Goal: Check status: Check status

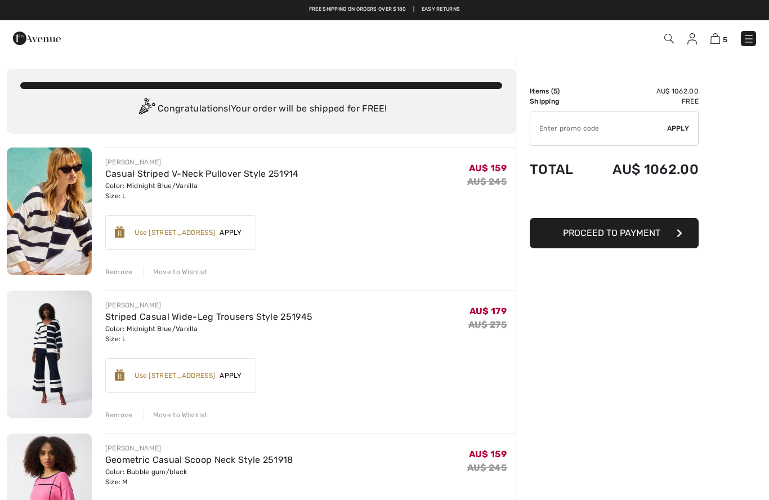
click at [696, 0] on html "We value your privacy We use cookies to enhance your browsing experience, serve…" at bounding box center [384, 250] width 769 height 500
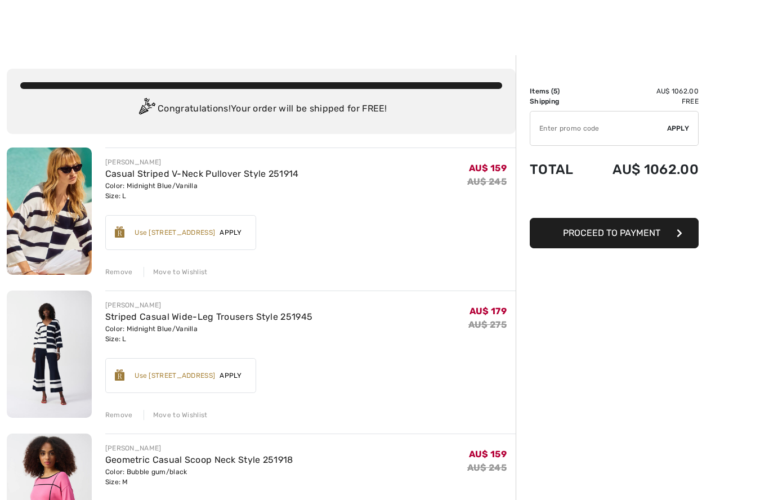
click at [46, 230] on img at bounding box center [49, 211] width 85 height 127
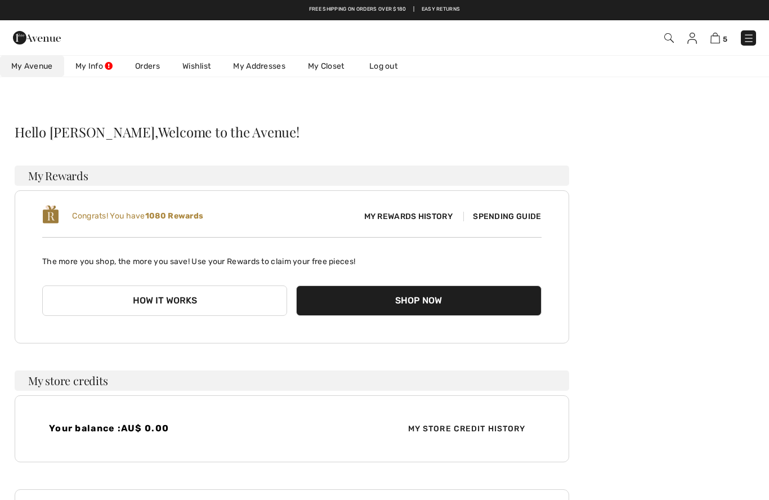
click at [157, 67] on link "Orders" at bounding box center [147, 66] width 47 height 21
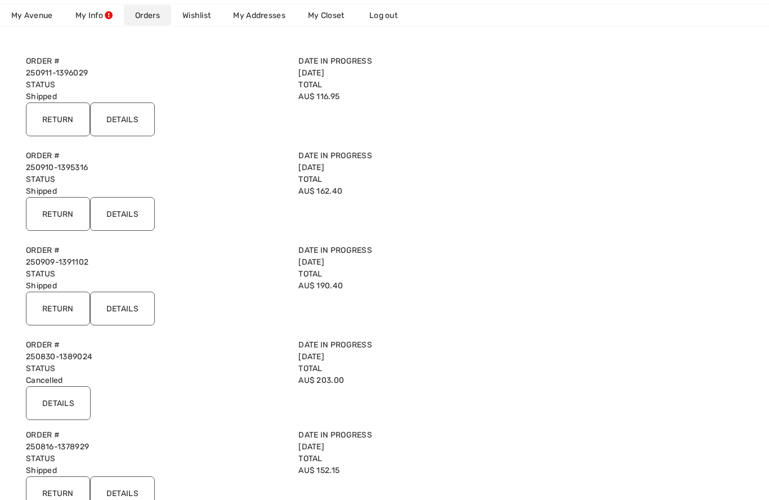
scroll to position [117, 0]
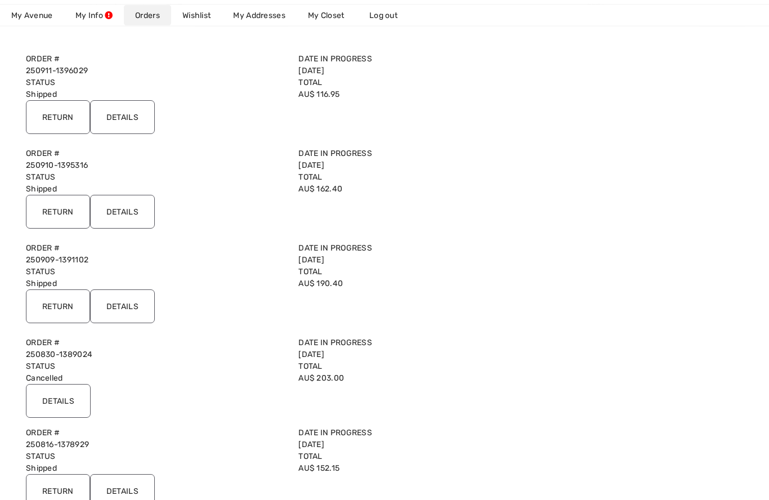
click at [128, 311] on input "Details" at bounding box center [122, 307] width 65 height 34
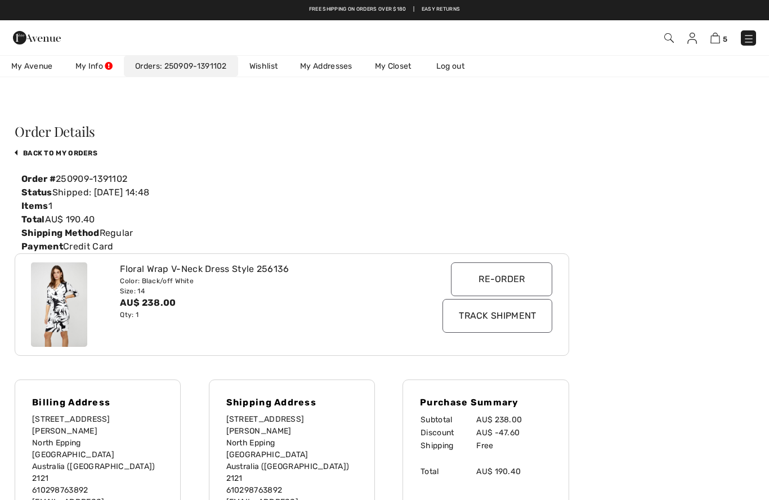
scroll to position [0, 0]
click at [56, 157] on link "back to My Orders" at bounding box center [56, 154] width 83 height 8
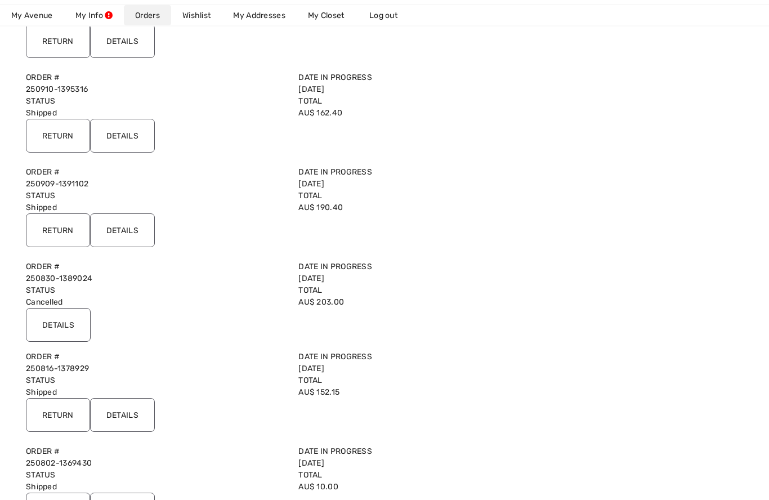
scroll to position [194, 0]
click at [128, 417] on input "Details" at bounding box center [122, 414] width 65 height 34
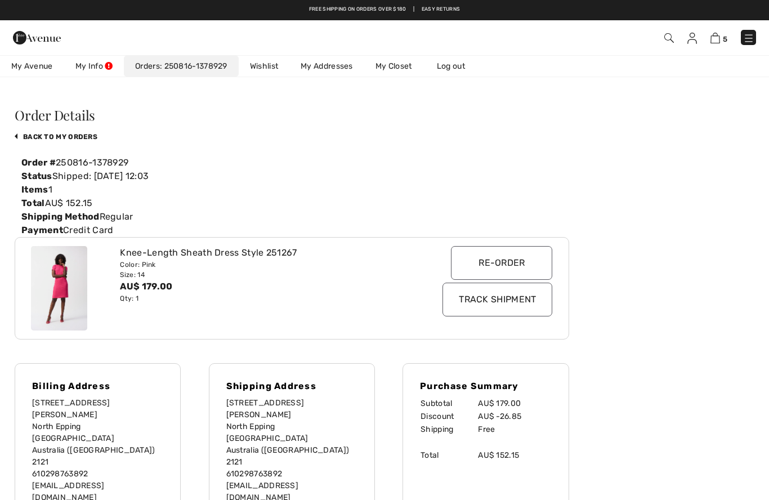
scroll to position [0, 0]
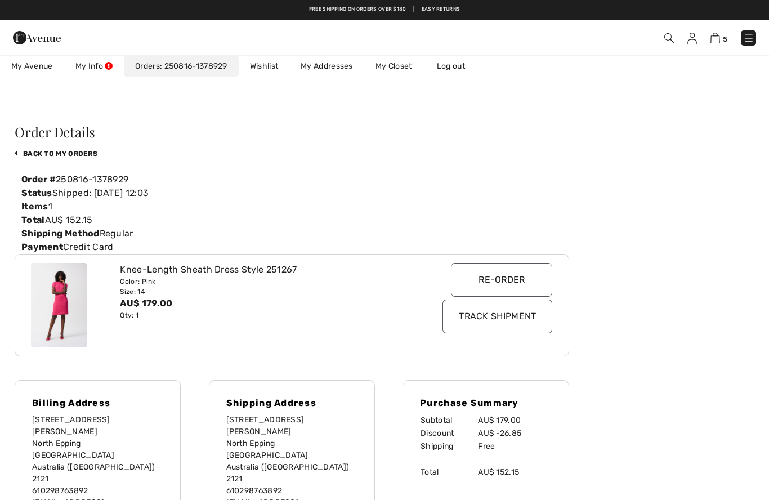
click at [47, 157] on link "back to My Orders" at bounding box center [56, 154] width 83 height 8
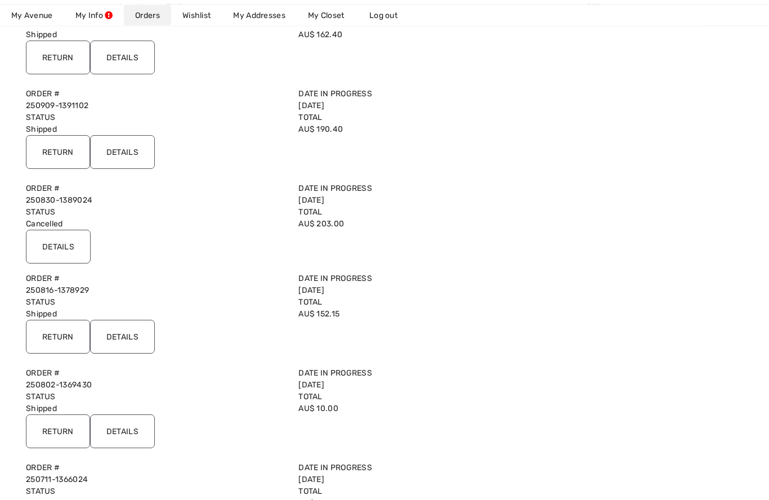
click at [126, 423] on input "Details" at bounding box center [122, 432] width 65 height 34
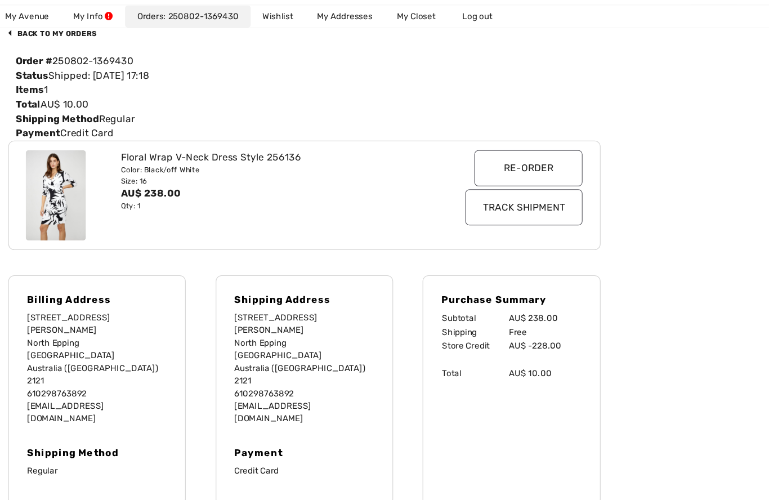
scroll to position [118, 0]
